Goal: Task Accomplishment & Management: Manage account settings

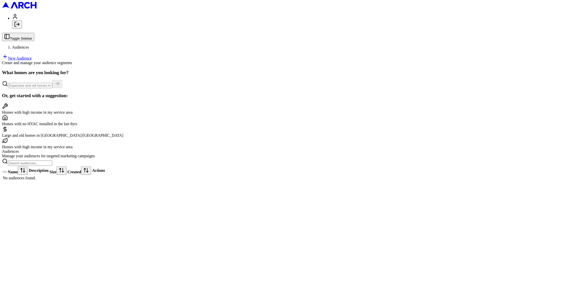
click at [20, 27] on icon "Log out" at bounding box center [17, 24] width 6 height 6
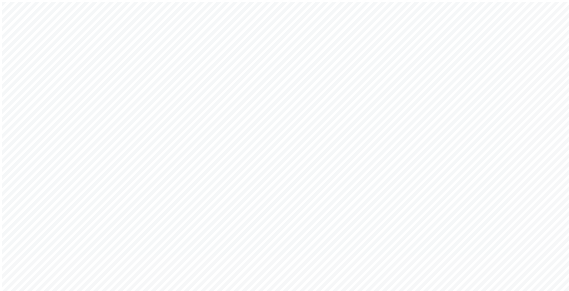
type input "[EMAIL_ADDRESS][DOMAIN_NAME]"
